Goal: Task Accomplishment & Management: Use online tool/utility

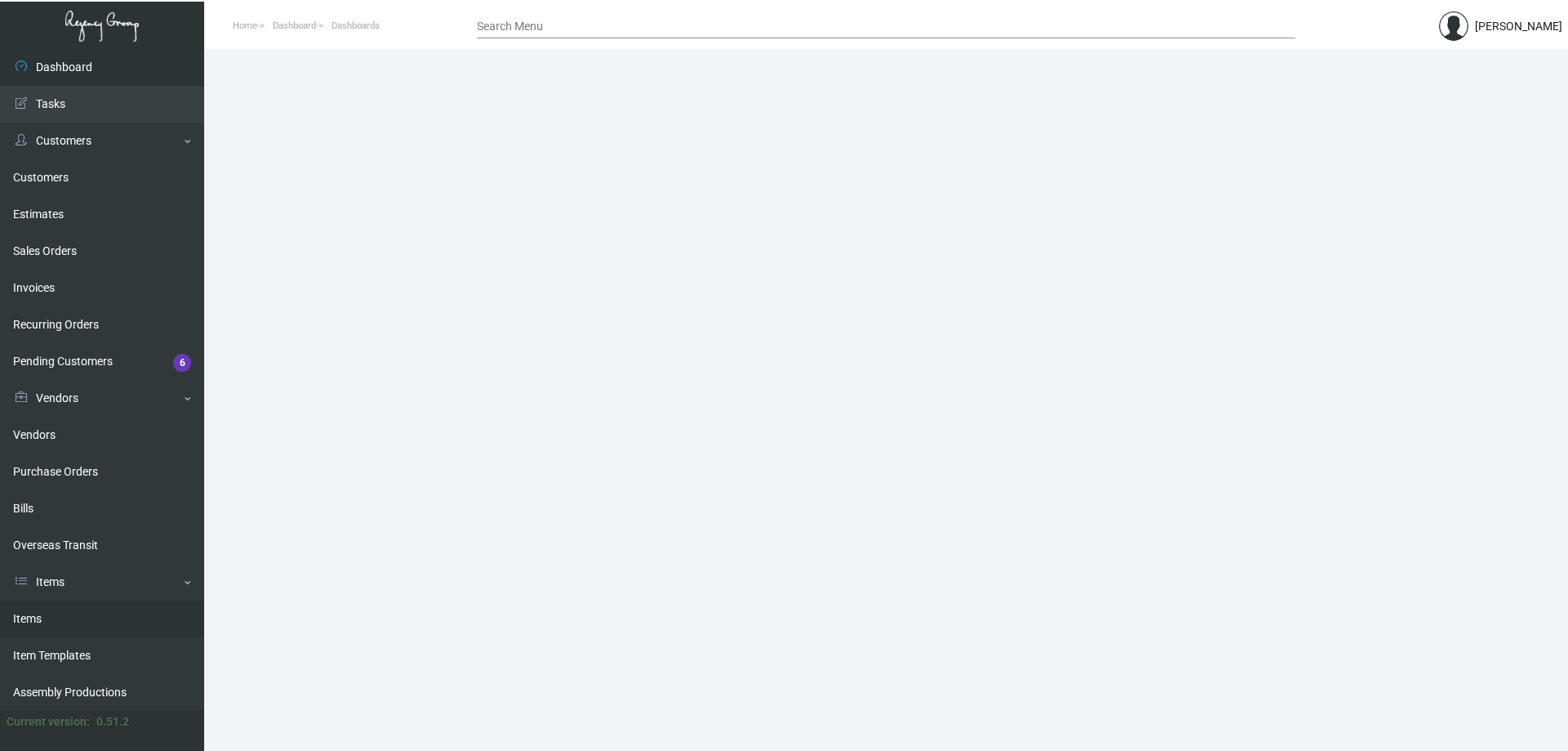
click at [88, 625] on link "Items" at bounding box center [102, 619] width 205 height 36
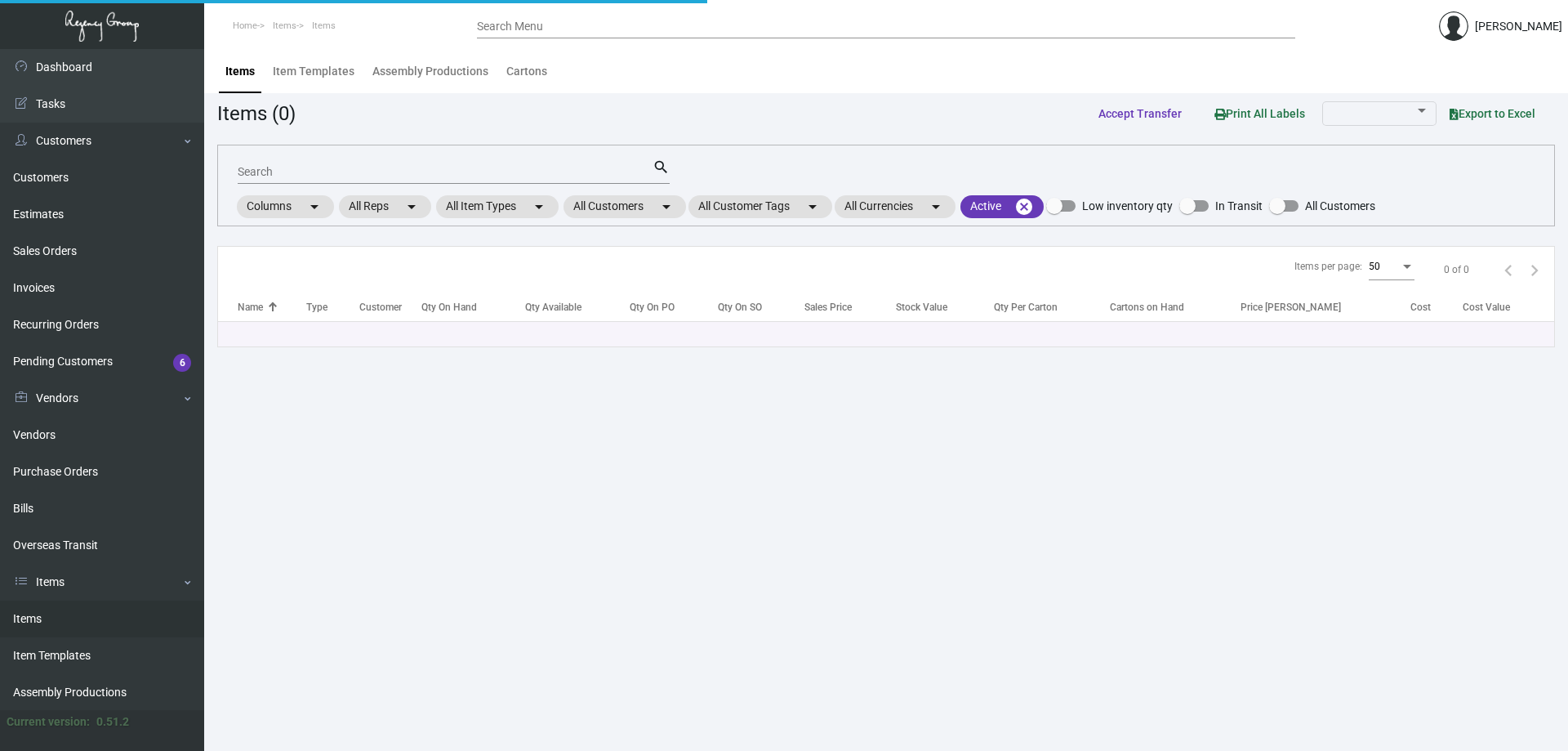
click at [453, 170] on input "Search" at bounding box center [445, 172] width 415 height 13
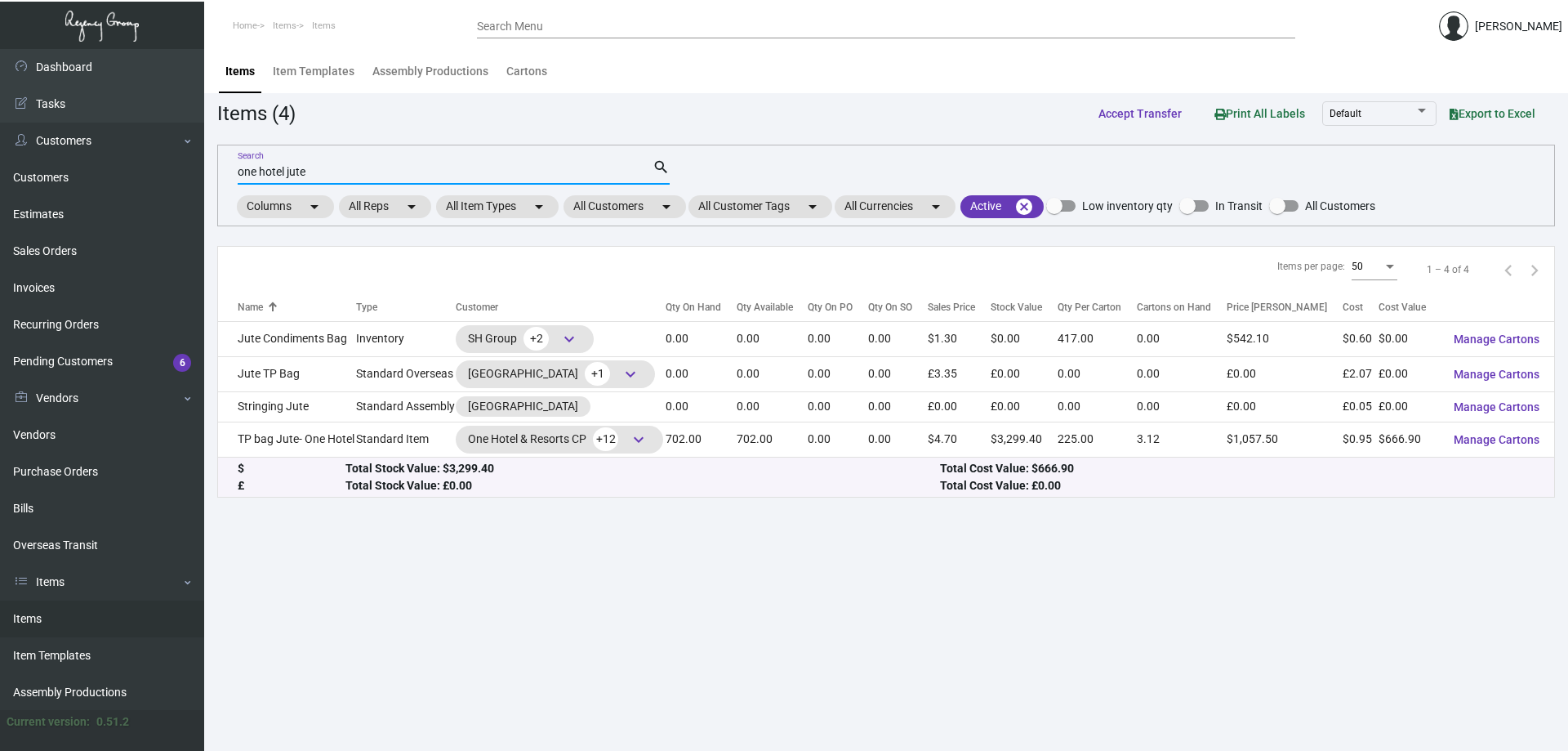
type input "one hotel jute"
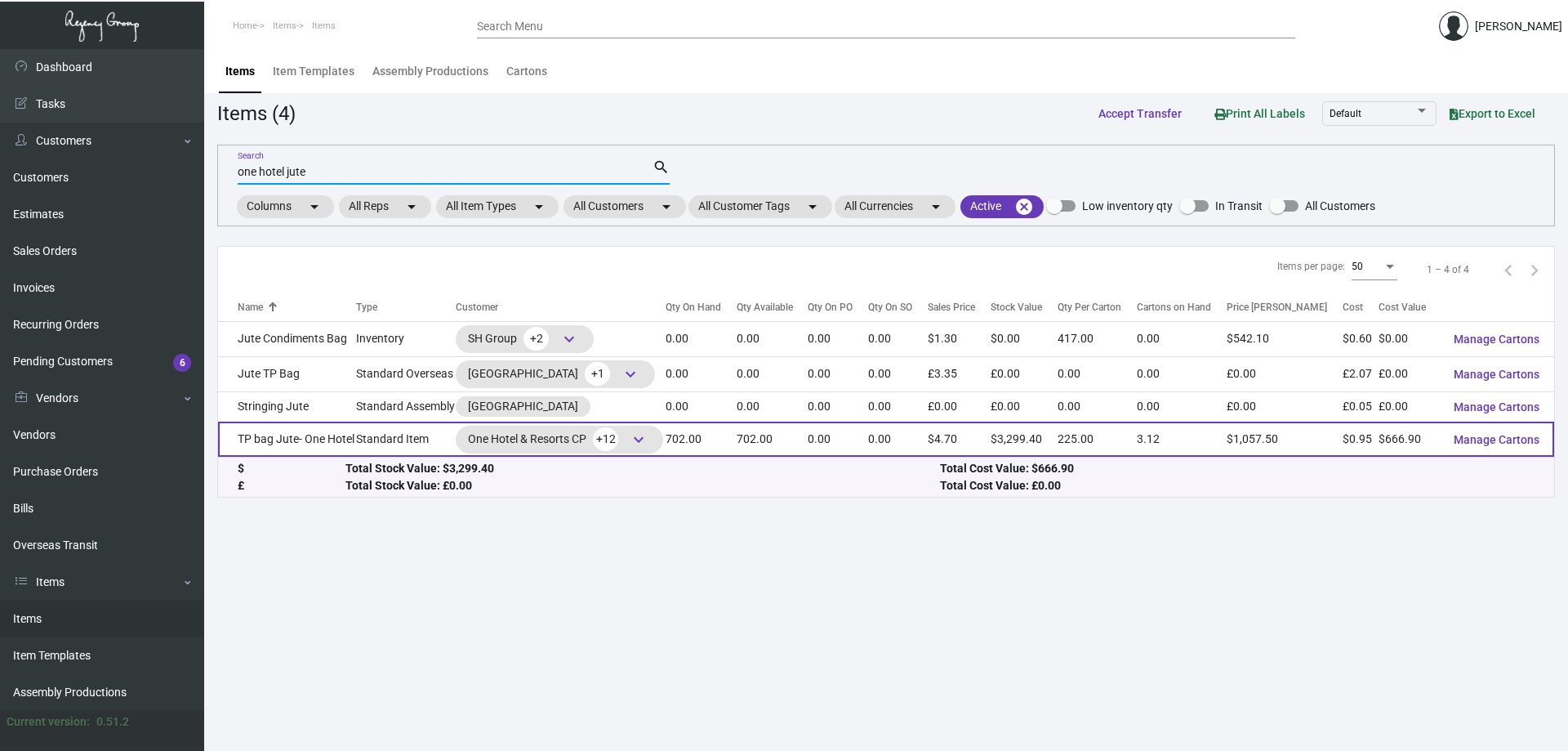
click at [348, 444] on td "TP bag Jute- One Hotel" at bounding box center [287, 439] width 138 height 36
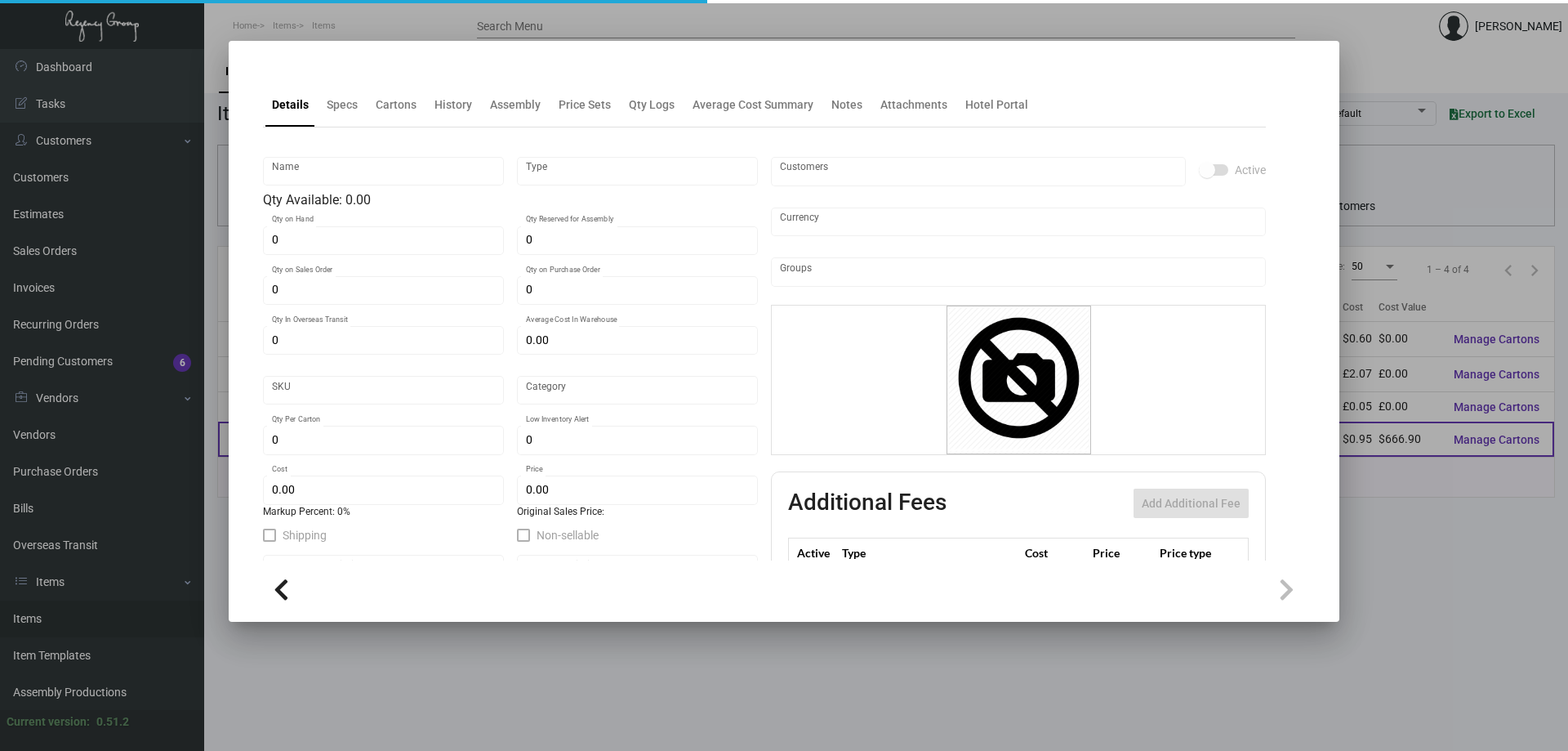
type input "TP bag Jute- One Hotel"
type input "Standard Item"
type input "702"
type input "$ 1.98"
type input "Standard"
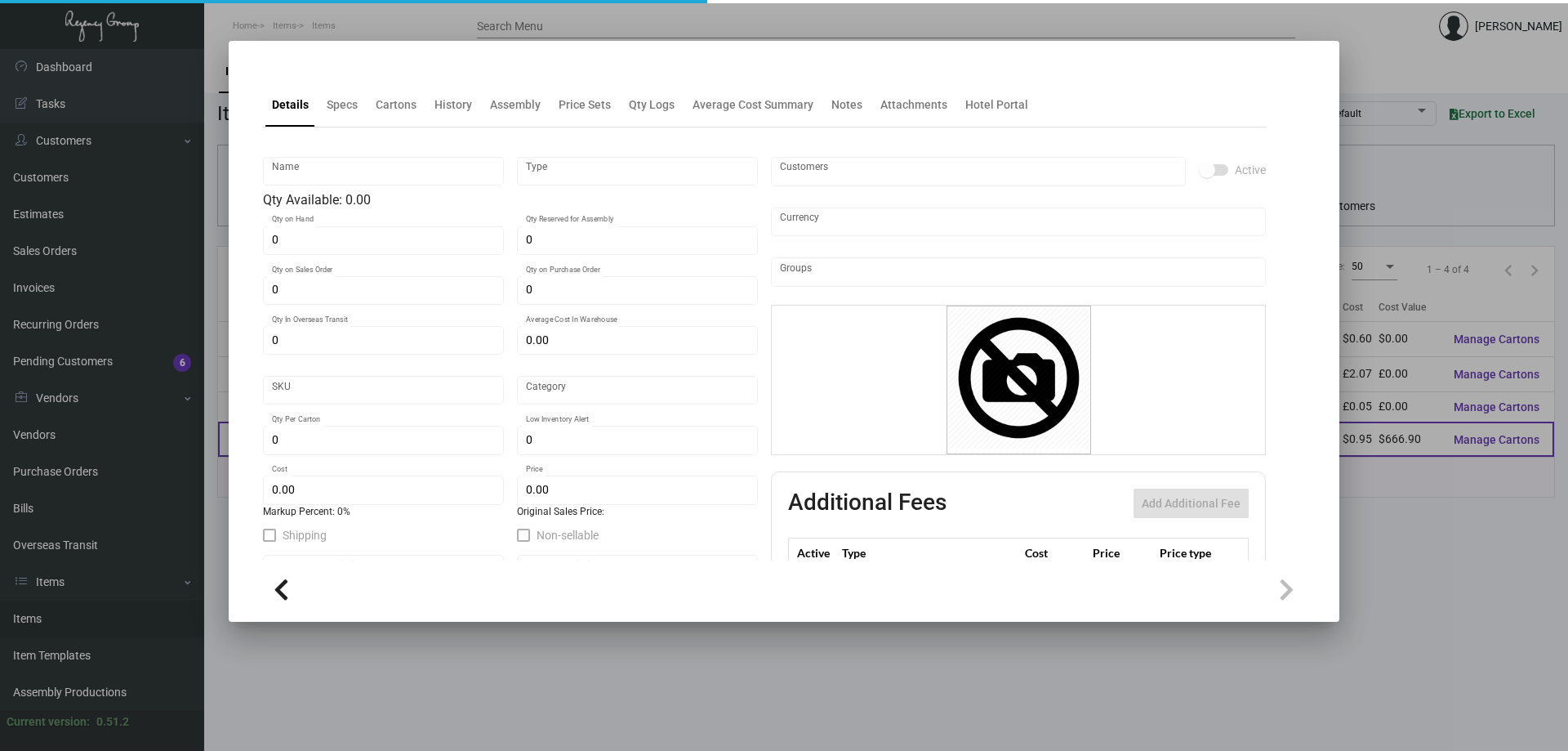
type input "225"
type input "$ 0.95"
type input "$ 4.70"
checkbox input "true"
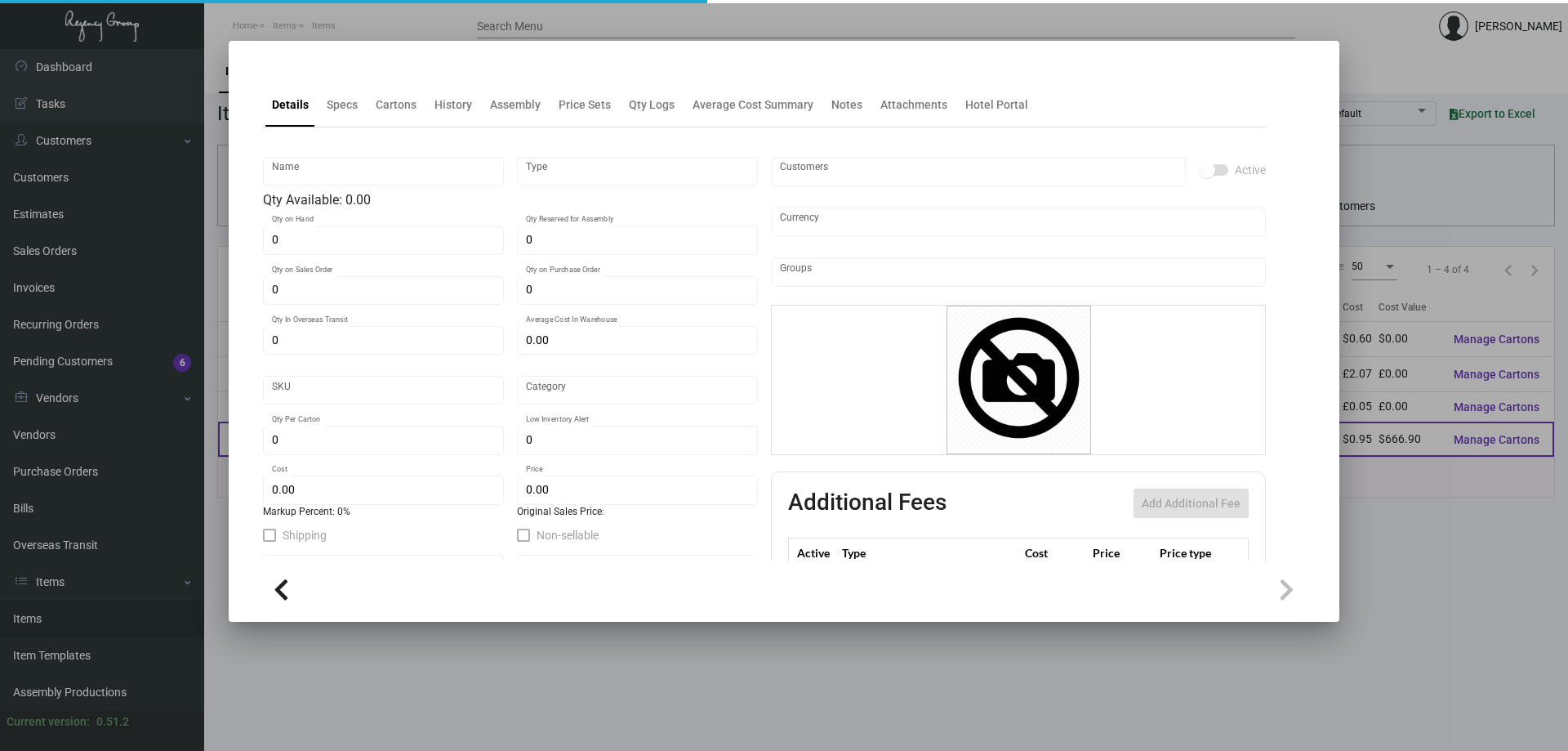
type input "United States Dollar $"
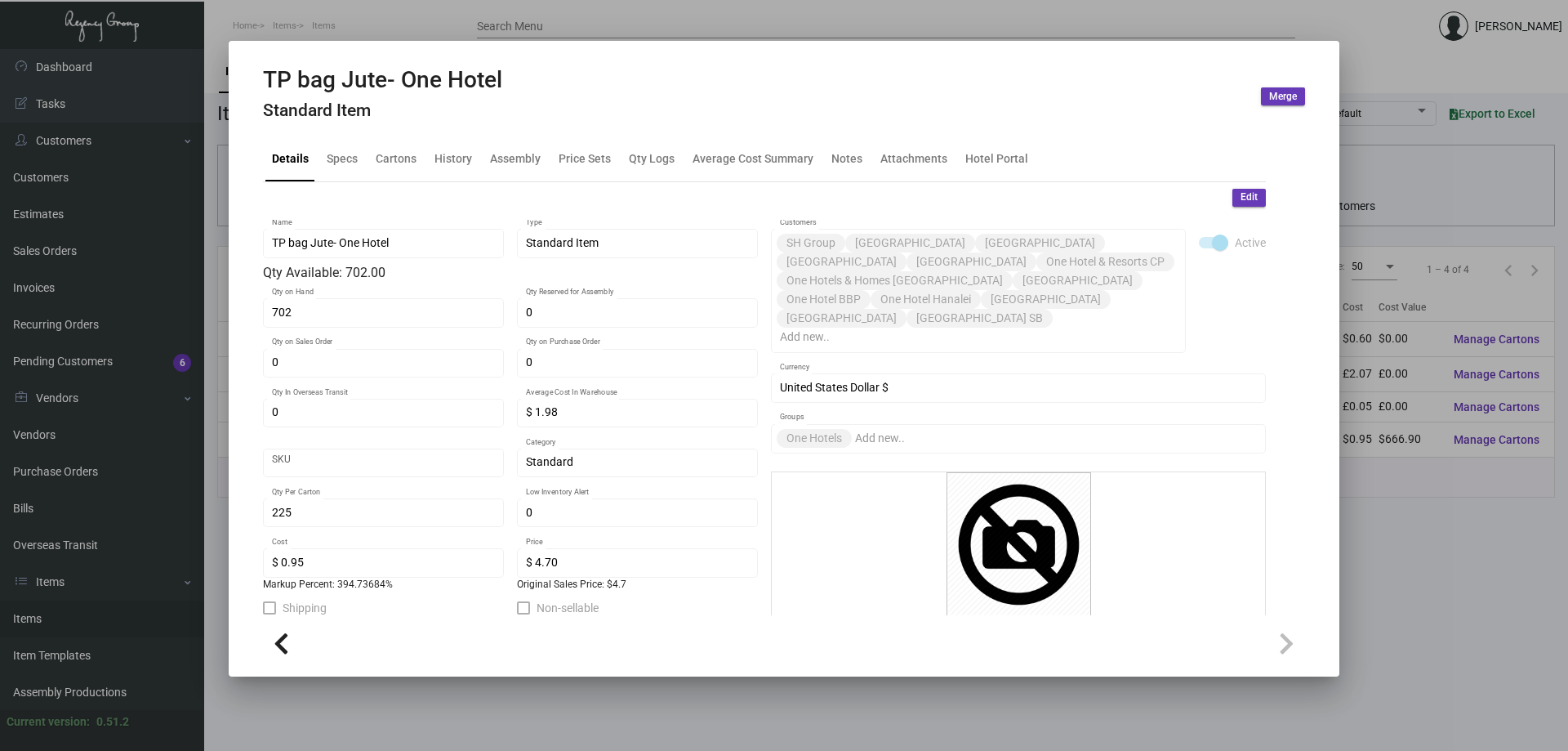
click at [485, 25] on div at bounding box center [784, 376] width 1568 height 751
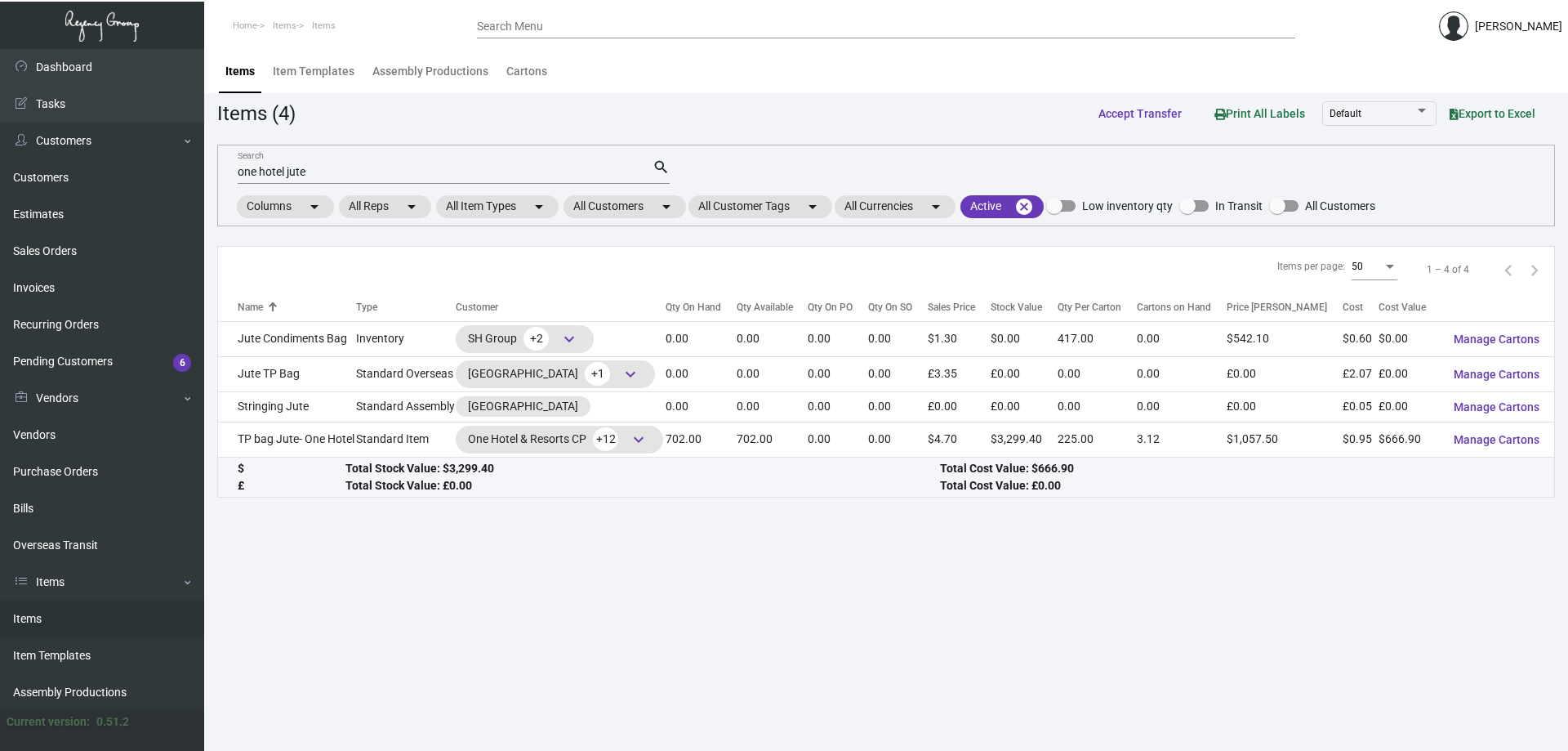
click at [532, 626] on main "Items Item Templates Assembly Productions Cartons Items (4) Accept Transfer Pri…" at bounding box center [887, 400] width 1364 height 702
drag, startPoint x: 533, startPoint y: 606, endPoint x: 391, endPoint y: 592, distance: 142.7
click at [391, 592] on main "Items Item Templates Assembly Productions Cartons Items (4) Accept Transfer Pri…" at bounding box center [887, 400] width 1364 height 702
